Goal: Download file/media

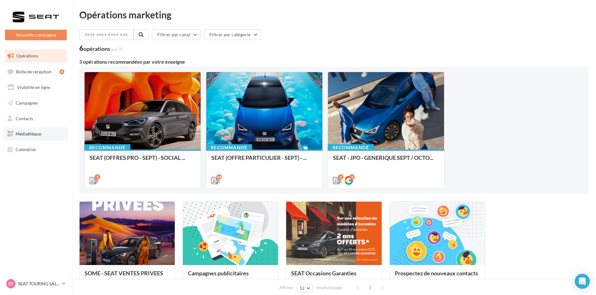
click at [47, 136] on link "Médiathèque" at bounding box center [36, 133] width 64 height 13
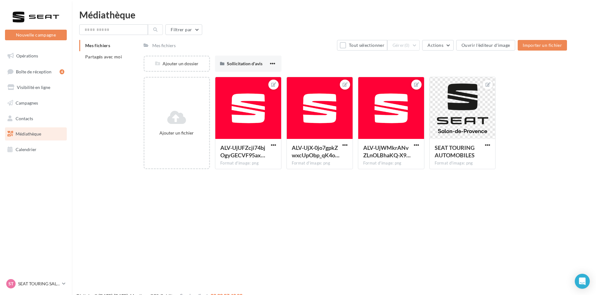
click at [109, 62] on div "Mes fichiers Partagés avec moi" at bounding box center [111, 53] width 64 height 27
click at [109, 59] on span "Partagés avec moi" at bounding box center [103, 56] width 37 height 5
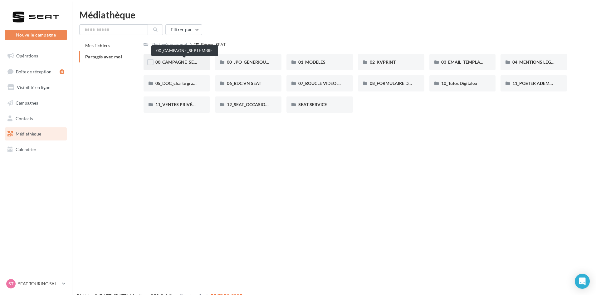
click at [191, 65] on span "00_CAMPAGNE_SEPTEMBRE" at bounding box center [184, 61] width 58 height 5
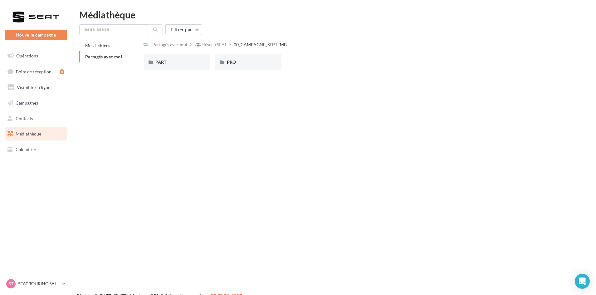
click at [191, 65] on div "PART" at bounding box center [176, 62] width 43 height 6
click at [191, 65] on div "ARONA" at bounding box center [176, 62] width 43 height 6
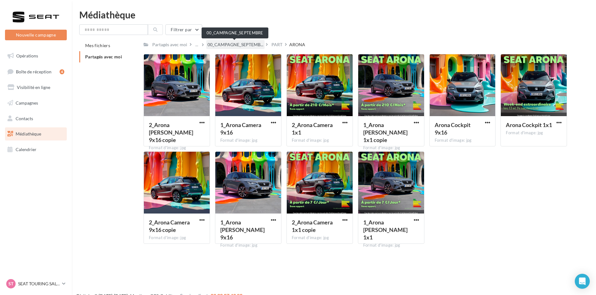
click at [239, 43] on span "00_CAMPAGNE_SEPTEMB..." at bounding box center [235, 44] width 56 height 6
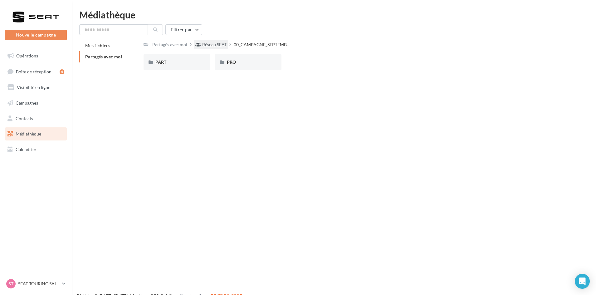
click at [214, 44] on div "Réseau SEAT" at bounding box center [214, 44] width 25 height 6
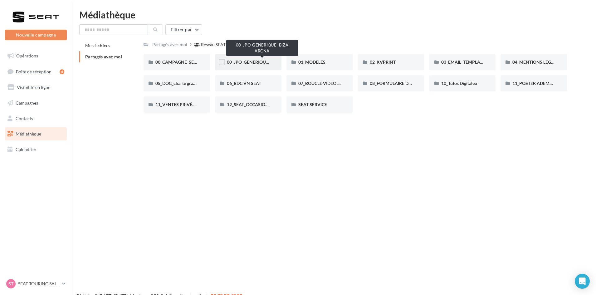
click at [262, 62] on span "00_JPO_GENERIQUE IBIZA ARONA" at bounding box center [262, 61] width 70 height 5
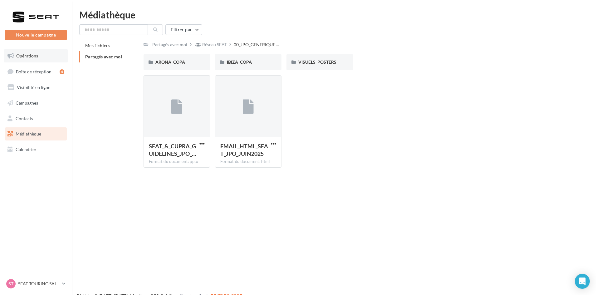
click at [42, 52] on link "Opérations" at bounding box center [36, 55] width 64 height 13
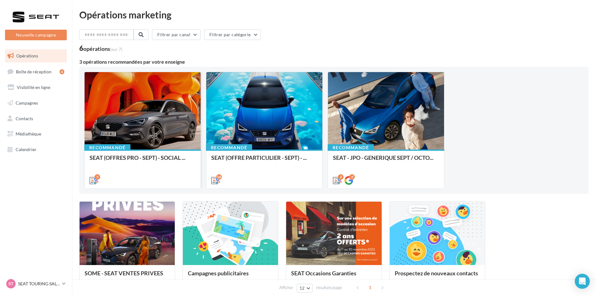
click at [139, 136] on div at bounding box center [143, 111] width 116 height 78
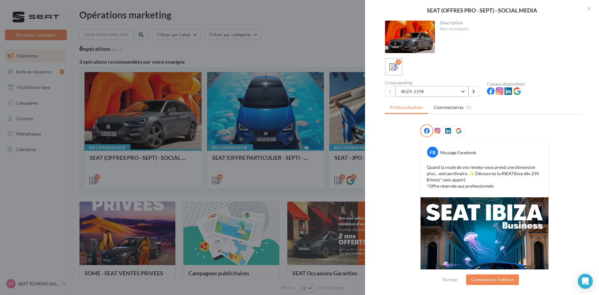
click at [454, 95] on button "IBIZA 239€" at bounding box center [431, 91] width 73 height 11
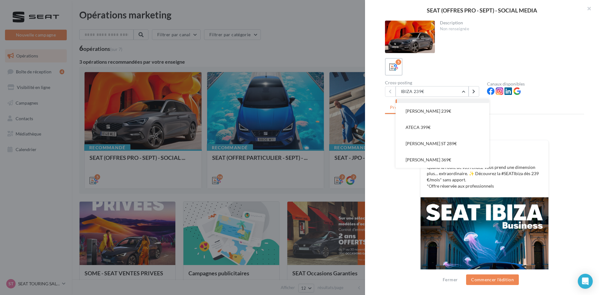
click at [459, 66] on div "5" at bounding box center [484, 66] width 199 height 17
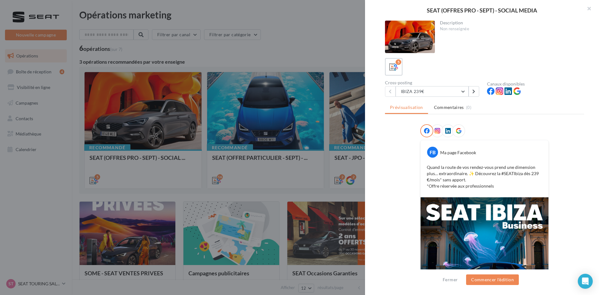
click at [261, 67] on div at bounding box center [299, 147] width 599 height 295
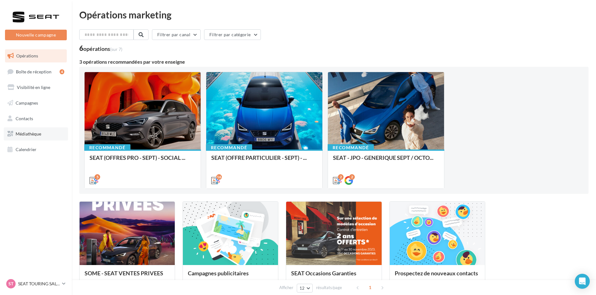
click at [34, 133] on span "Médiathèque" at bounding box center [29, 133] width 26 height 5
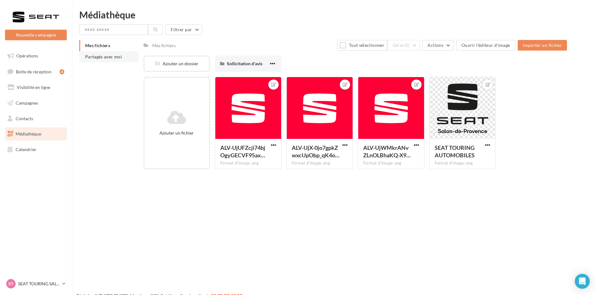
click at [111, 59] on span "Partagés avec moi" at bounding box center [103, 56] width 37 height 5
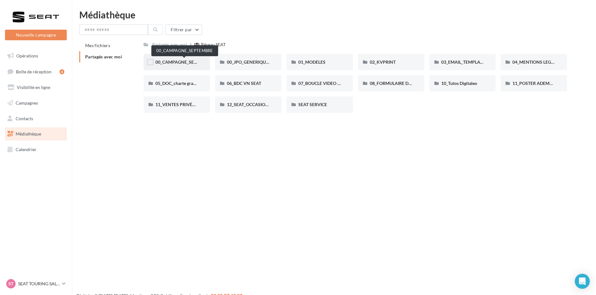
click at [191, 60] on span "00_CAMPAGNE_SEPTEMBRE" at bounding box center [184, 61] width 58 height 5
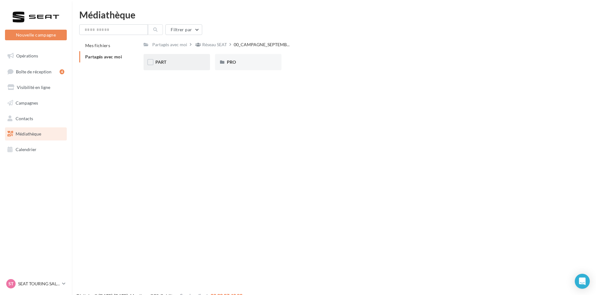
click at [188, 61] on div "PART" at bounding box center [176, 62] width 43 height 6
click at [192, 64] on div "ARONA" at bounding box center [176, 62] width 43 height 6
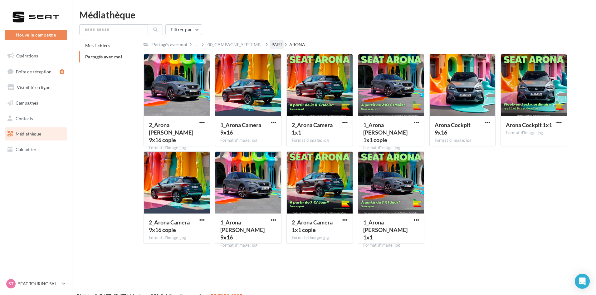
click at [272, 44] on div "PART" at bounding box center [276, 44] width 11 height 6
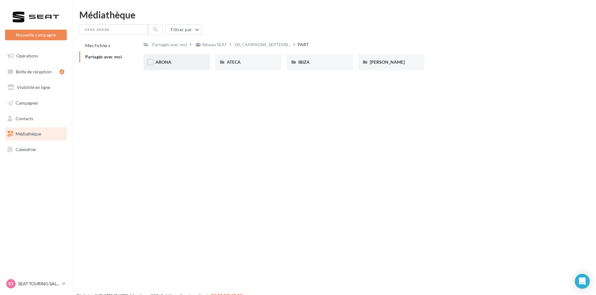
click at [179, 61] on div "ARONA" at bounding box center [176, 62] width 43 height 6
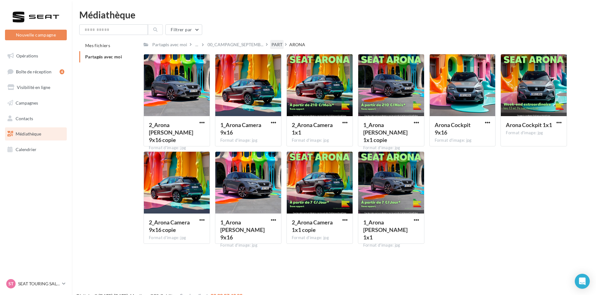
click at [276, 42] on div "PART" at bounding box center [276, 44] width 11 height 6
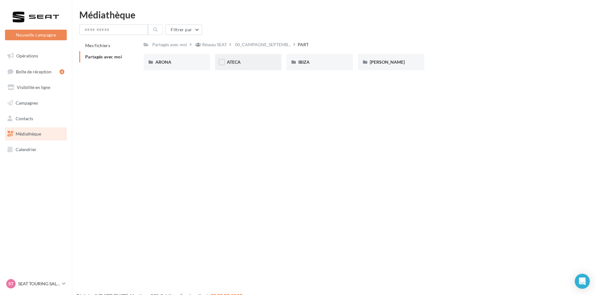
click at [253, 55] on div "ATECA" at bounding box center [248, 62] width 66 height 16
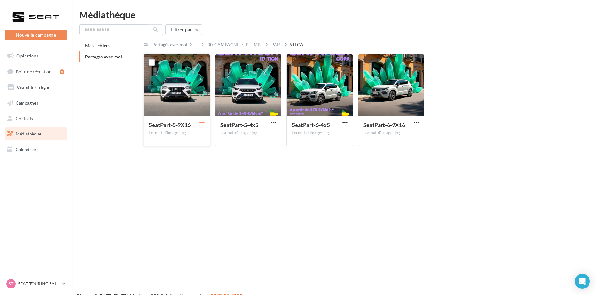
click at [203, 124] on span "button" at bounding box center [201, 122] width 5 height 5
click at [197, 131] on button "Télécharger" at bounding box center [174, 135] width 62 height 16
drag, startPoint x: 277, startPoint y: 120, endPoint x: 272, endPoint y: 124, distance: 6.0
click at [272, 124] on button "button" at bounding box center [273, 123] width 8 height 6
click at [272, 124] on span "button" at bounding box center [273, 122] width 5 height 5
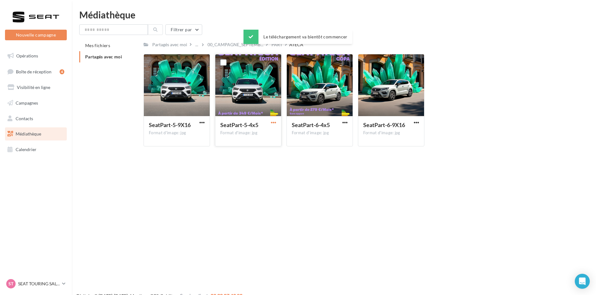
click at [273, 122] on span "button" at bounding box center [273, 122] width 5 height 5
drag, startPoint x: 264, startPoint y: 138, endPoint x: 319, endPoint y: 125, distance: 56.5
click at [264, 138] on button "Télécharger" at bounding box center [246, 135] width 62 height 16
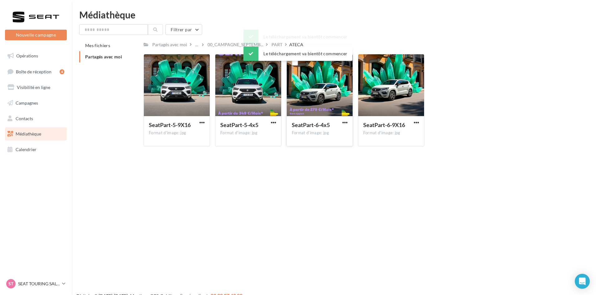
drag, startPoint x: 344, startPoint y: 122, endPoint x: 341, endPoint y: 126, distance: 4.5
click at [344, 122] on span "button" at bounding box center [344, 122] width 5 height 5
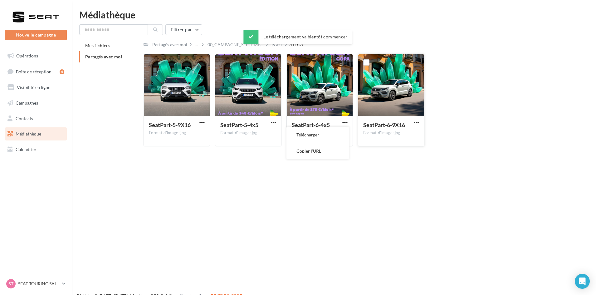
click at [336, 133] on button "Télécharger" at bounding box center [317, 135] width 62 height 16
drag, startPoint x: 416, startPoint y: 122, endPoint x: 411, endPoint y: 126, distance: 6.8
click at [416, 122] on span "button" at bounding box center [415, 122] width 5 height 5
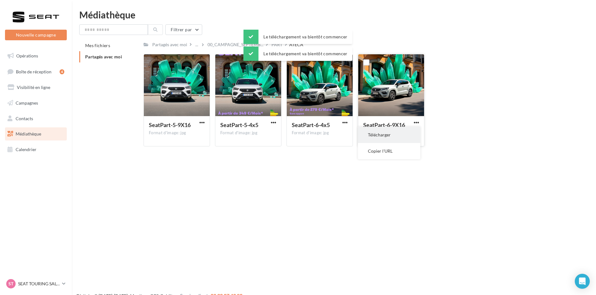
click at [400, 134] on button "Télécharger" at bounding box center [389, 135] width 62 height 16
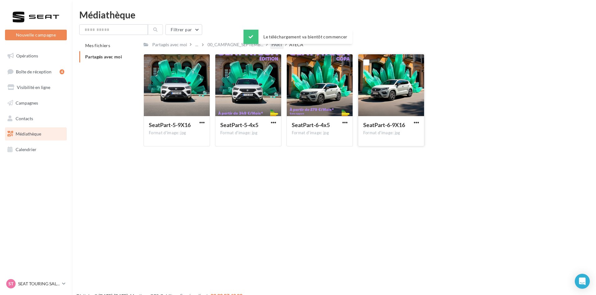
click at [276, 48] on div "PART" at bounding box center [276, 44] width 11 height 6
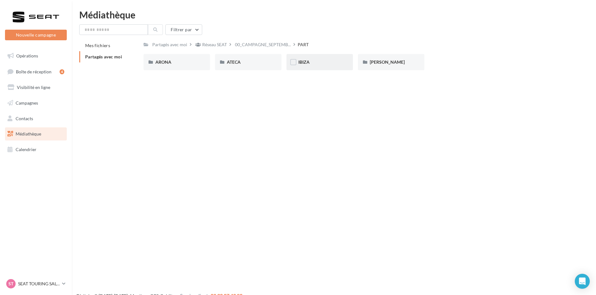
click at [319, 63] on div "IBIZA" at bounding box center [319, 62] width 43 height 6
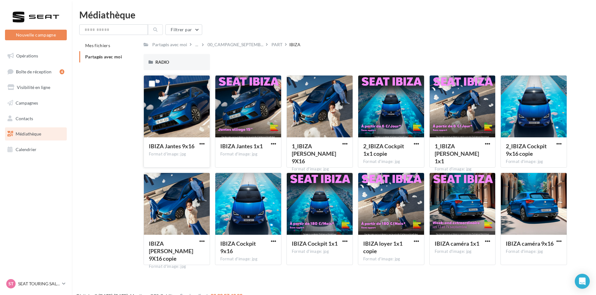
drag, startPoint x: 203, startPoint y: 144, endPoint x: 199, endPoint y: 147, distance: 5.5
click at [203, 143] on span "button" at bounding box center [201, 143] width 5 height 5
click at [191, 163] on button "Télécharger" at bounding box center [174, 156] width 62 height 16
click at [276, 143] on span "button" at bounding box center [273, 143] width 5 height 5
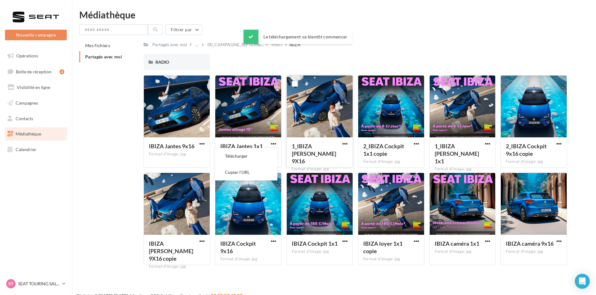
drag, startPoint x: 269, startPoint y: 152, endPoint x: 330, endPoint y: 142, distance: 62.0
click at [270, 151] on button "Télécharger" at bounding box center [246, 156] width 62 height 16
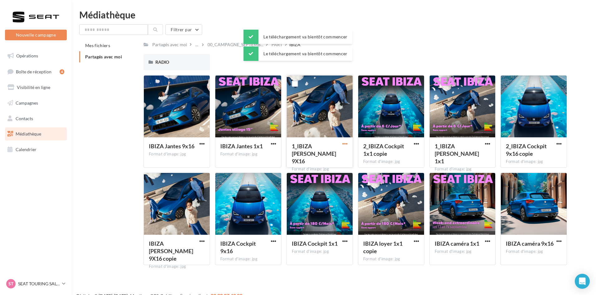
click at [344, 143] on span "button" at bounding box center [344, 143] width 5 height 5
drag, startPoint x: 342, startPoint y: 147, endPoint x: 407, endPoint y: 142, distance: 64.8
click at [342, 150] on button "Télécharger" at bounding box center [317, 156] width 62 height 16
drag, startPoint x: 416, startPoint y: 143, endPoint x: 413, endPoint y: 147, distance: 5.1
click at [416, 143] on span "button" at bounding box center [415, 143] width 5 height 5
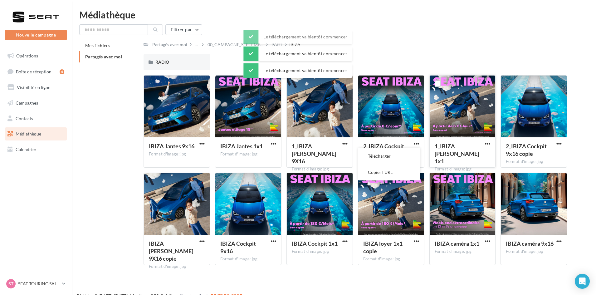
click at [411, 152] on button "Télécharger" at bounding box center [389, 156] width 62 height 16
drag, startPoint x: 486, startPoint y: 143, endPoint x: 485, endPoint y: 146, distance: 3.3
click at [486, 143] on span "button" at bounding box center [487, 143] width 5 height 5
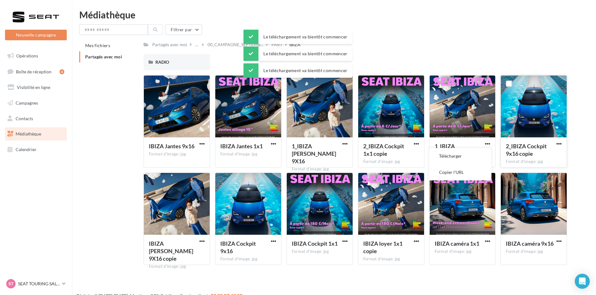
click at [485, 148] on button "Télécharger" at bounding box center [460, 156] width 62 height 16
click at [557, 143] on span "button" at bounding box center [558, 143] width 5 height 5
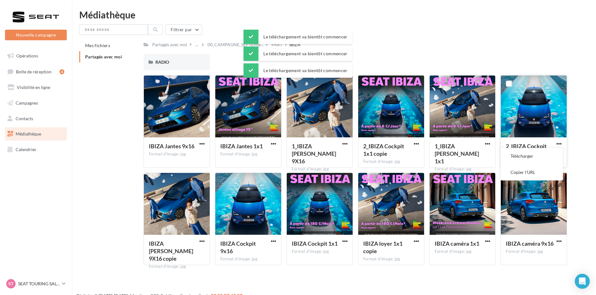
click at [546, 158] on button "Télécharger" at bounding box center [531, 156] width 62 height 16
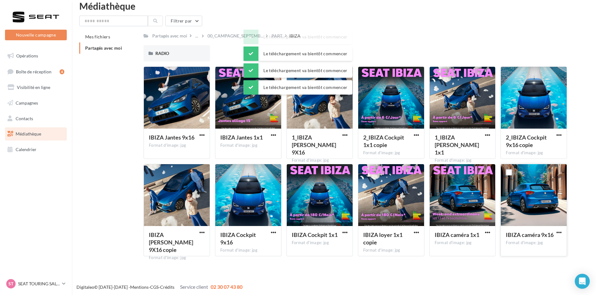
scroll to position [10, 0]
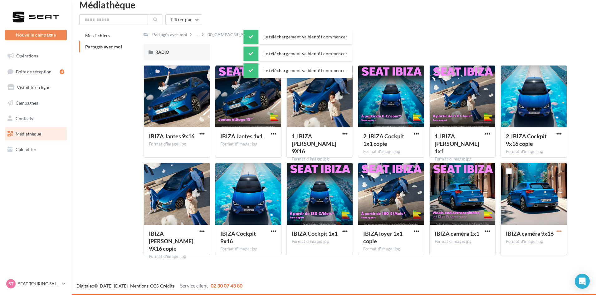
drag, startPoint x: 563, startPoint y: 229, endPoint x: 560, endPoint y: 231, distance: 3.6
click at [563, 229] on div at bounding box center [559, 231] width 8 height 6
drag, startPoint x: 558, startPoint y: 232, endPoint x: 553, endPoint y: 235, distance: 5.9
click at [558, 232] on span "button" at bounding box center [558, 230] width 5 height 5
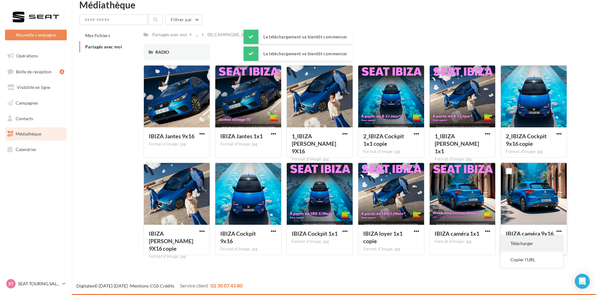
drag, startPoint x: 544, startPoint y: 239, endPoint x: 470, endPoint y: 220, distance: 76.8
click at [544, 239] on button "Télécharger" at bounding box center [531, 243] width 62 height 16
drag, startPoint x: 488, startPoint y: 232, endPoint x: 485, endPoint y: 235, distance: 4.4
click at [487, 232] on span "button" at bounding box center [487, 230] width 5 height 5
click at [470, 239] on button "Télécharger" at bounding box center [460, 243] width 62 height 16
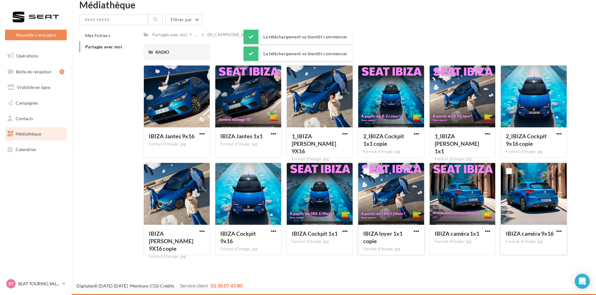
click at [413, 231] on span "button" at bounding box center [415, 230] width 5 height 5
drag, startPoint x: 409, startPoint y: 234, endPoint x: 351, endPoint y: 234, distance: 58.0
click at [392, 244] on button "Télécharger" at bounding box center [389, 243] width 62 height 16
drag, startPoint x: 346, startPoint y: 230, endPoint x: 343, endPoint y: 233, distance: 4.2
click at [345, 231] on span "button" at bounding box center [344, 230] width 5 height 5
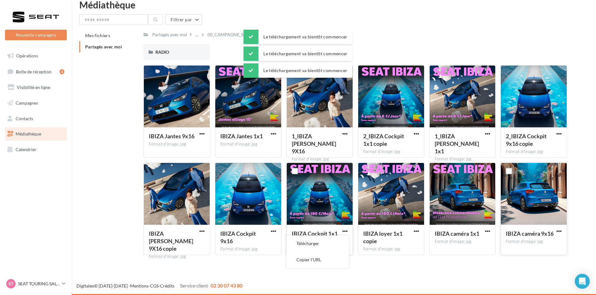
drag, startPoint x: 332, startPoint y: 243, endPoint x: 322, endPoint y: 243, distance: 9.7
click at [331, 243] on button "Télécharger" at bounding box center [317, 243] width 62 height 16
click at [273, 233] on span "button" at bounding box center [273, 230] width 5 height 5
click at [262, 242] on button "Télécharger" at bounding box center [246, 243] width 62 height 16
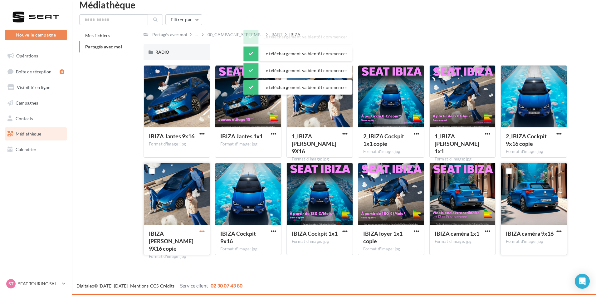
click at [201, 231] on span "button" at bounding box center [201, 230] width 5 height 5
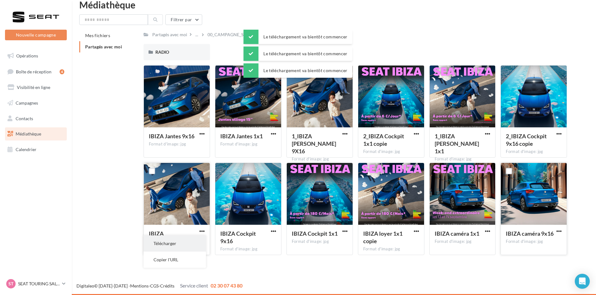
click at [199, 243] on button "Télécharger" at bounding box center [174, 243] width 62 height 16
click at [195, 57] on div "RADIO" at bounding box center [176, 52] width 66 height 16
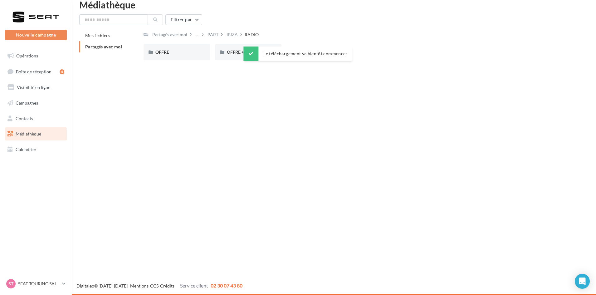
click at [195, 57] on div "OFFRE" at bounding box center [176, 52] width 66 height 16
drag, startPoint x: 165, startPoint y: 64, endPoint x: 167, endPoint y: 59, distance: 5.2
click at [165, 64] on div "MP3 MP3 WAV WAV" at bounding box center [357, 54] width 428 height 21
click at [167, 58] on div "MP3" at bounding box center [176, 52] width 66 height 16
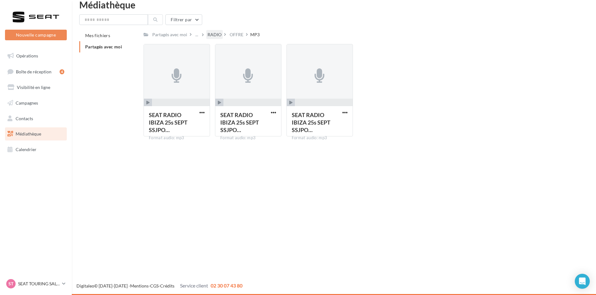
click at [214, 34] on div "RADIO" at bounding box center [214, 34] width 14 height 6
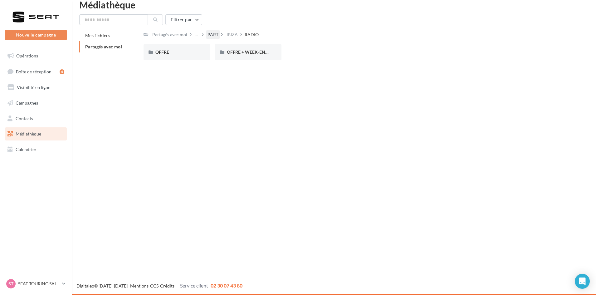
click at [214, 33] on div "PART" at bounding box center [212, 34] width 11 height 6
click at [398, 52] on div "LEON" at bounding box center [391, 52] width 43 height 6
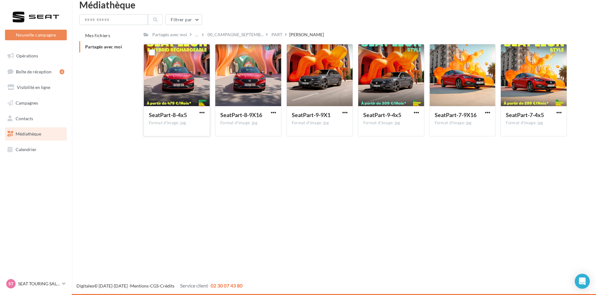
click at [205, 111] on button "button" at bounding box center [202, 113] width 8 height 6
click at [194, 120] on button "Télécharger" at bounding box center [174, 125] width 62 height 16
click at [273, 112] on span "button" at bounding box center [273, 112] width 5 height 5
drag, startPoint x: 269, startPoint y: 122, endPoint x: 287, endPoint y: 120, distance: 17.6
click at [270, 122] on button "Télécharger" at bounding box center [246, 125] width 62 height 16
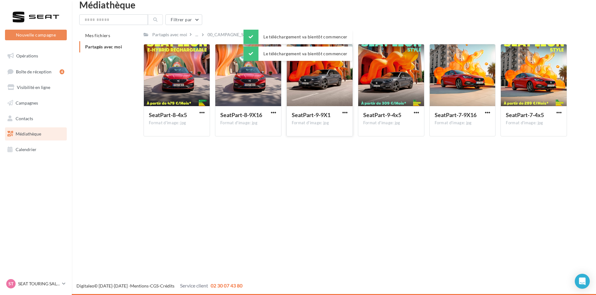
drag, startPoint x: 348, startPoint y: 113, endPoint x: 345, endPoint y: 116, distance: 4.6
click at [348, 113] on button "button" at bounding box center [345, 113] width 8 height 6
click at [343, 120] on button "Télécharger" at bounding box center [317, 125] width 62 height 16
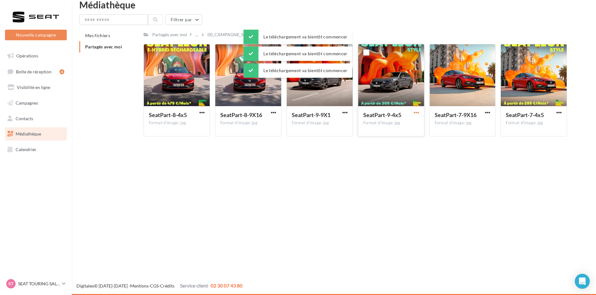
click at [415, 112] on span "button" at bounding box center [415, 112] width 5 height 5
drag, startPoint x: 415, startPoint y: 113, endPoint x: 422, endPoint y: 116, distance: 7.9
click at [412, 119] on button "Télécharger" at bounding box center [389, 125] width 62 height 16
click at [485, 111] on span "button" at bounding box center [487, 112] width 5 height 5
click at [480, 121] on button "Télécharger" at bounding box center [460, 125] width 62 height 16
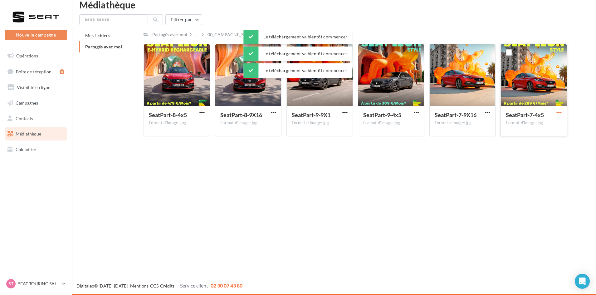
click at [560, 112] on span "button" at bounding box center [558, 112] width 5 height 5
click at [545, 124] on button "Télécharger" at bounding box center [531, 125] width 62 height 16
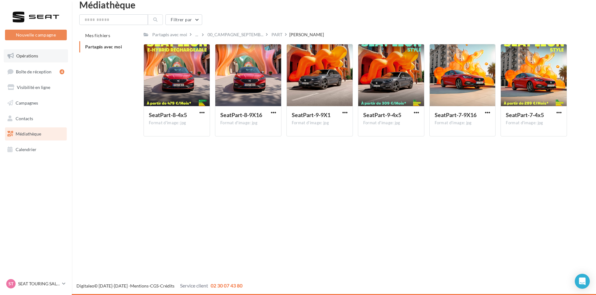
click at [50, 53] on link "Opérations" at bounding box center [36, 55] width 64 height 13
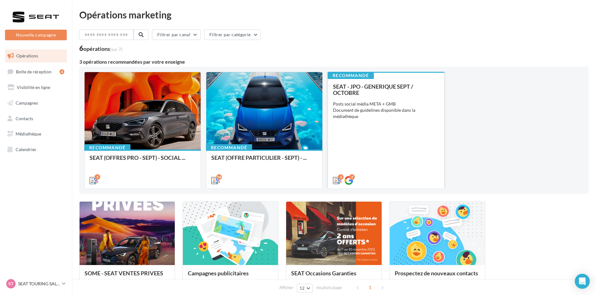
click at [416, 152] on div "SEAT - JPO - GENERIQUE SEPT / OCTOBRE Posts social média META + GMB Document de…" at bounding box center [386, 132] width 106 height 99
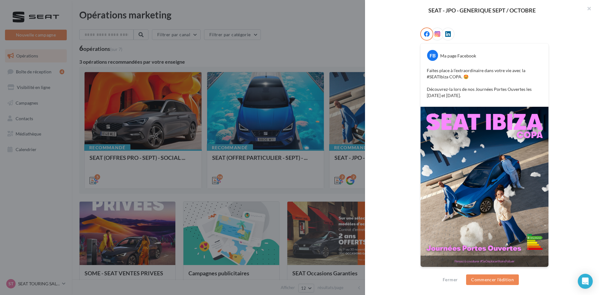
scroll to position [3, 0]
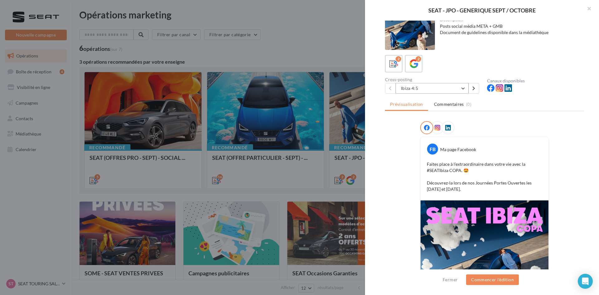
click at [450, 90] on button "Ibiza 4:5" at bounding box center [431, 88] width 73 height 11
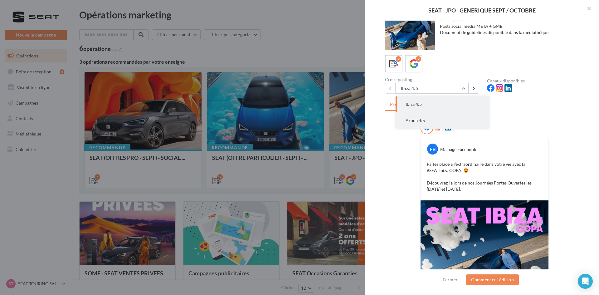
click at [445, 122] on button "Arona 4:5" at bounding box center [442, 120] width 94 height 16
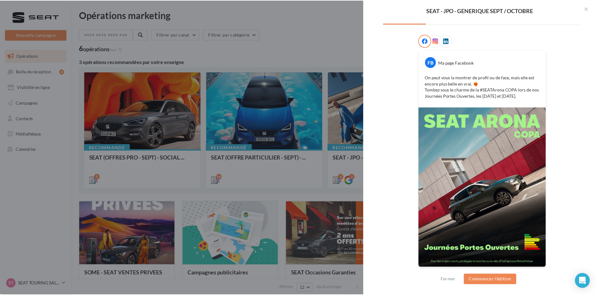
scroll to position [90, 0]
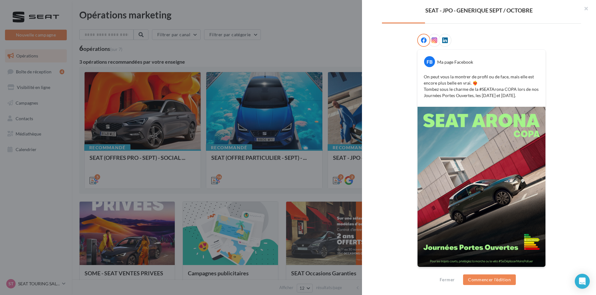
click at [306, 46] on div at bounding box center [298, 147] width 596 height 295
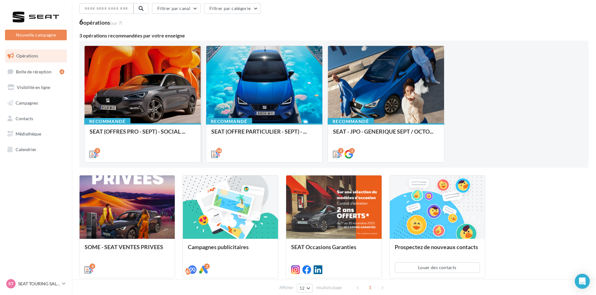
scroll to position [0, 0]
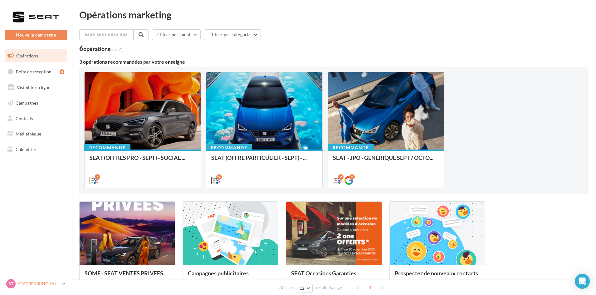
click at [17, 286] on div "ST SEAT TOURING SALON SEAT-[GEOGRAPHIC_DATA]" at bounding box center [32, 283] width 53 height 9
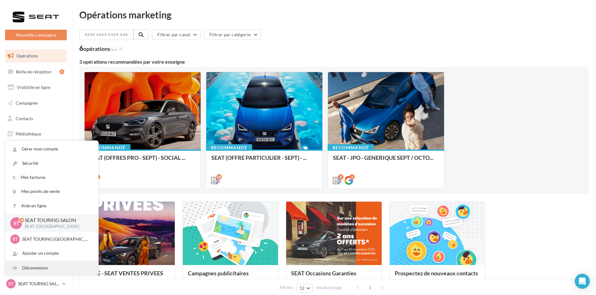
click at [36, 268] on div "Déconnexion" at bounding box center [51, 268] width 93 height 14
